Goal: Task Accomplishment & Management: Manage account settings

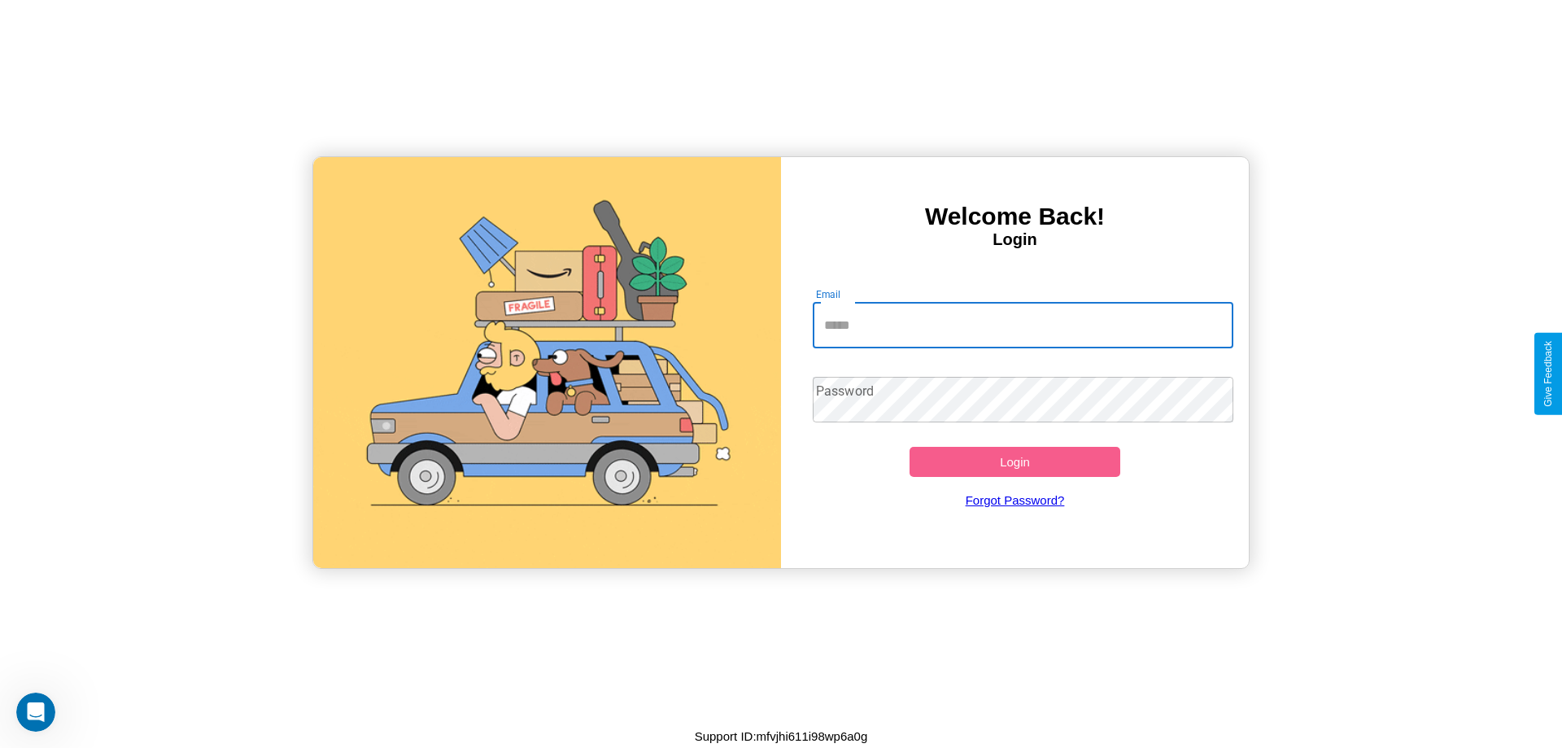
click at [1023, 325] on input "Email" at bounding box center [1023, 326] width 421 height 46
type input "**********"
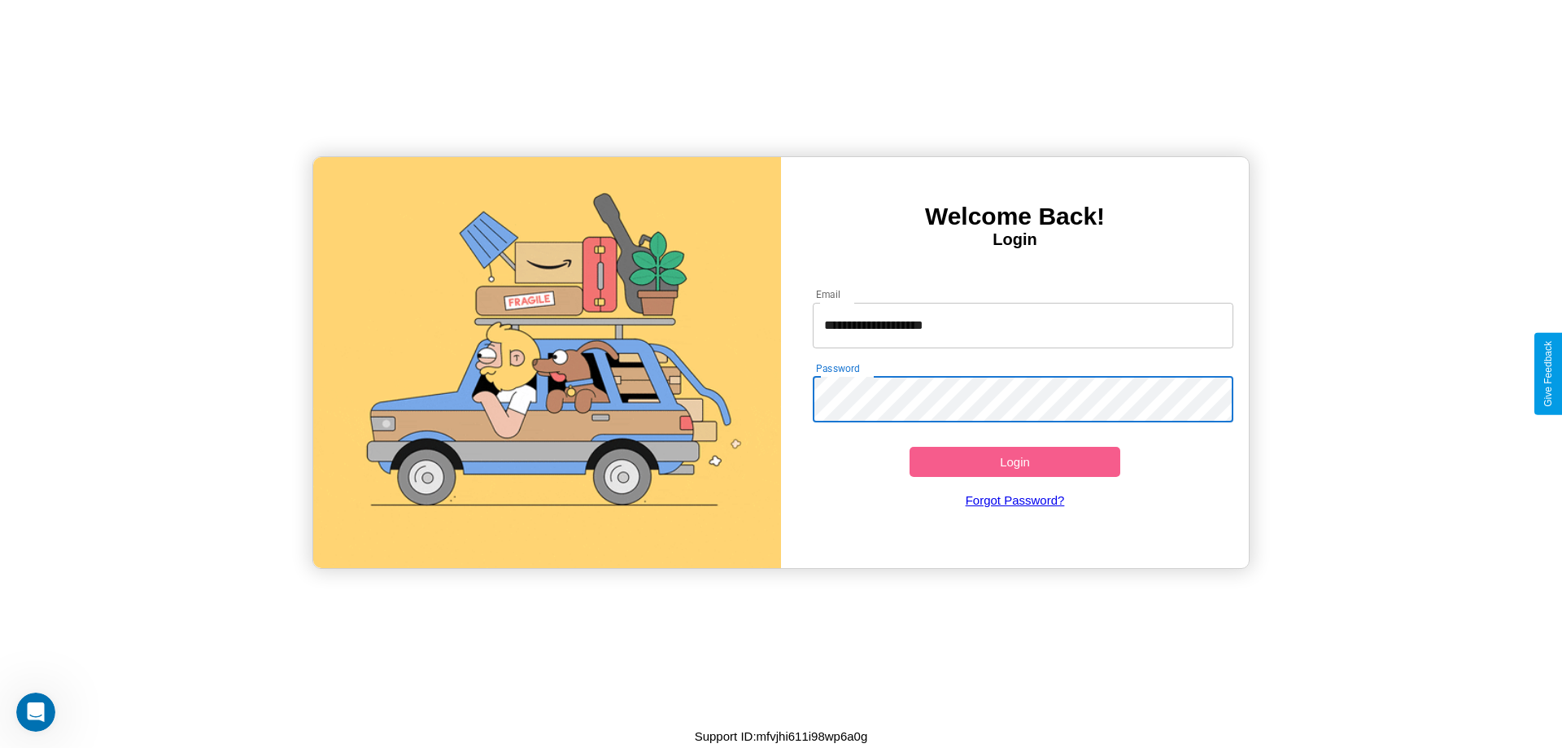
click at [1015, 461] on button "Login" at bounding box center [1015, 462] width 211 height 30
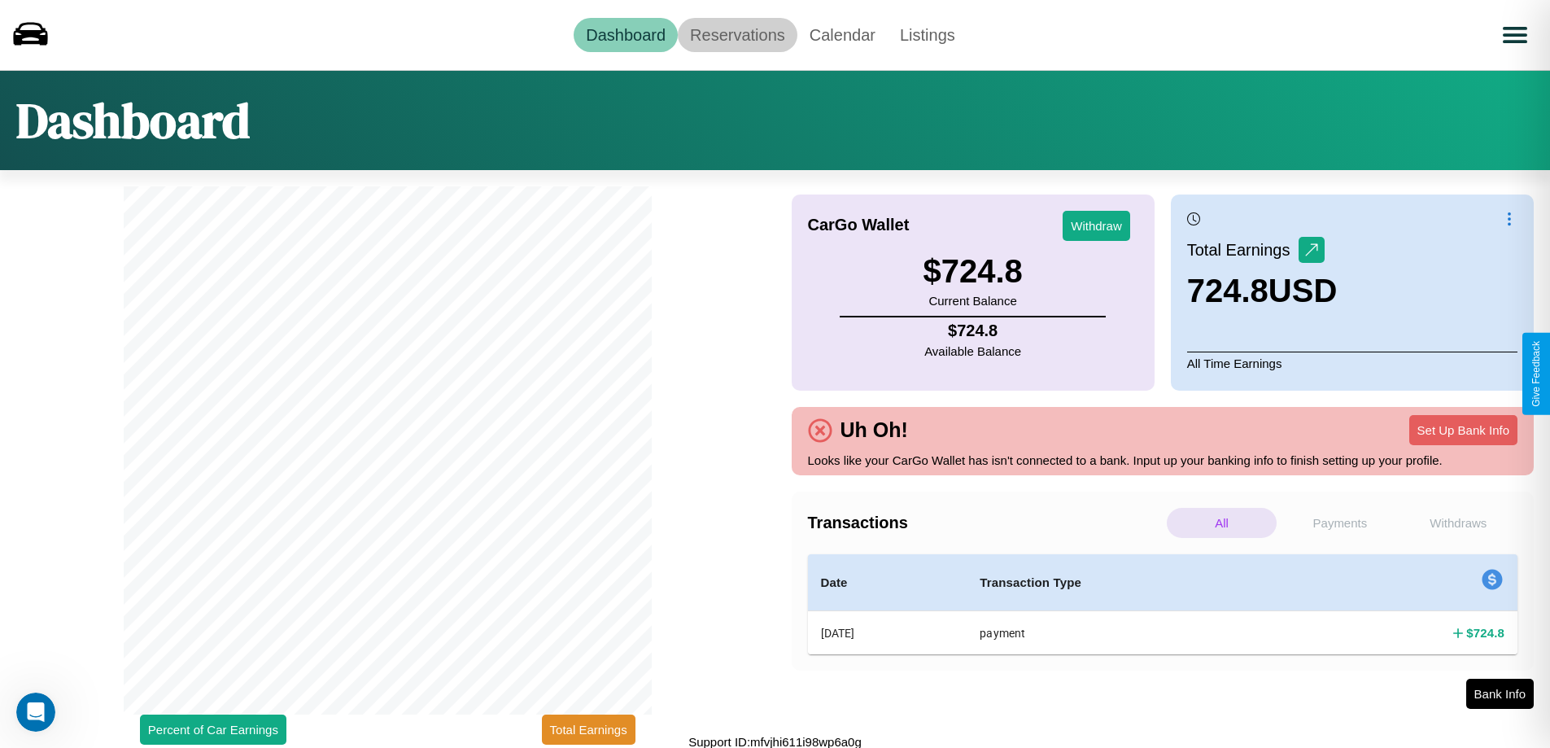
click at [737, 34] on link "Reservations" at bounding box center [738, 35] width 120 height 34
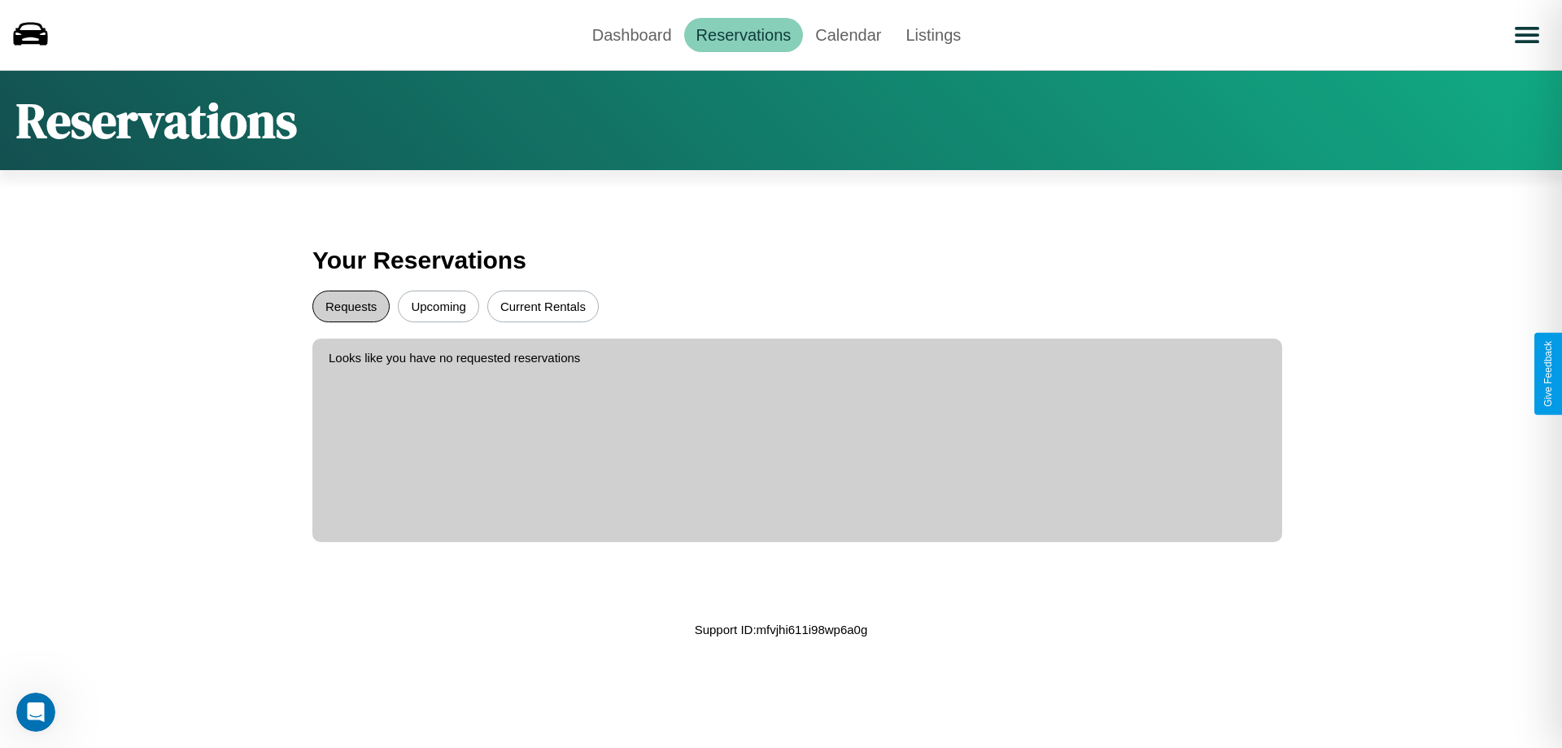
click at [351, 306] on button "Requests" at bounding box center [350, 306] width 77 height 32
click at [439, 306] on button "Upcoming" at bounding box center [438, 306] width 81 height 32
